Goal: Find specific page/section: Find specific page/section

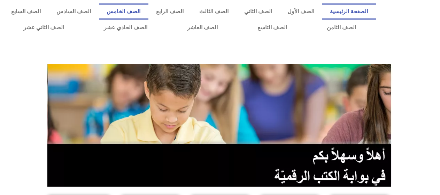
click at [140, 7] on link "الصف الخامس" at bounding box center [123, 11] width 49 height 16
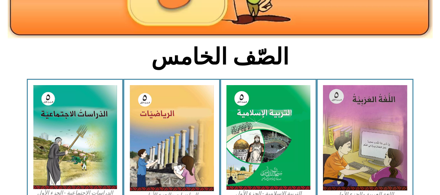
scroll to position [174, 0]
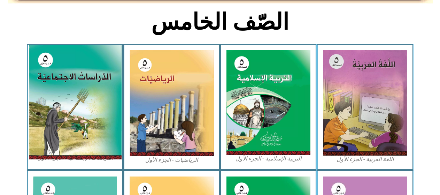
click at [76, 131] on img at bounding box center [75, 102] width 93 height 114
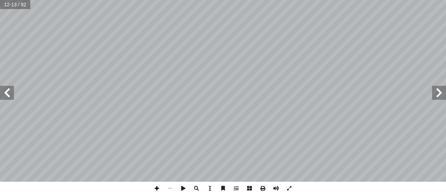
click at [156, 185] on span at bounding box center [156, 187] width 13 height 13
click at [156, 188] on span at bounding box center [156, 187] width 13 height 13
click at [169, 186] on span at bounding box center [169, 187] width 13 height 13
click at [168, 187] on span at bounding box center [169, 187] width 13 height 13
click at [436, 94] on span at bounding box center [439, 93] width 14 height 14
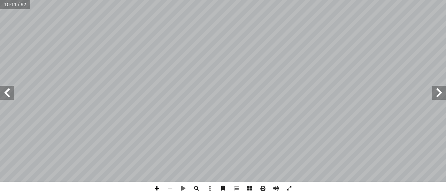
click at [154, 188] on span at bounding box center [156, 187] width 13 height 13
click at [162, 63] on html "الصفحة الرئيسية الصف الأول الصف الثاني الصف الثالث الصف الرابع الصف الخامس الصف…" at bounding box center [223, 31] width 446 height 63
